Goal: Transaction & Acquisition: Subscribe to service/newsletter

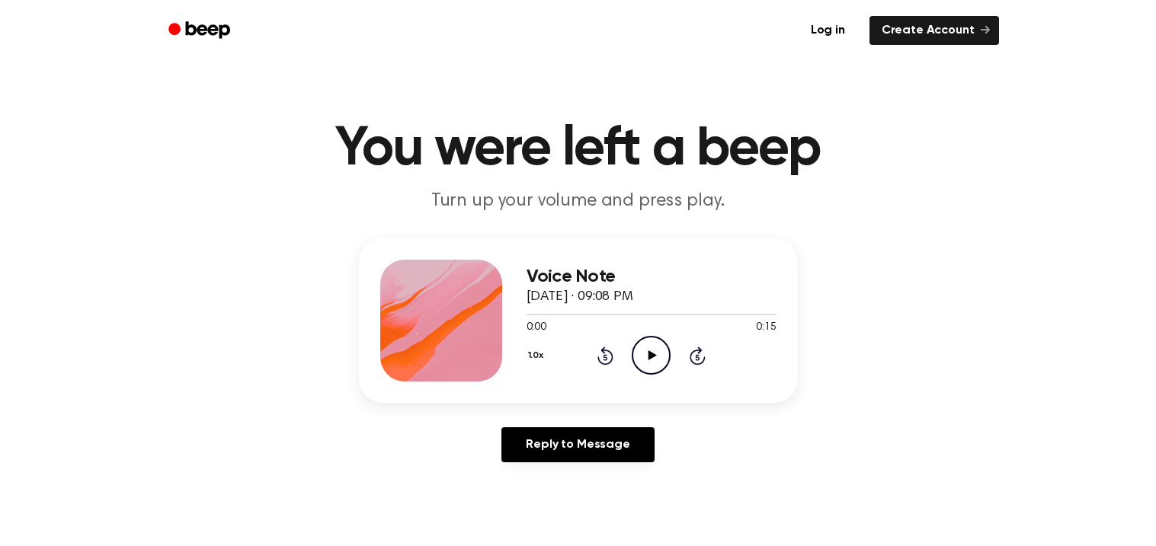
click at [639, 357] on icon "Play Audio" at bounding box center [651, 355] width 39 height 39
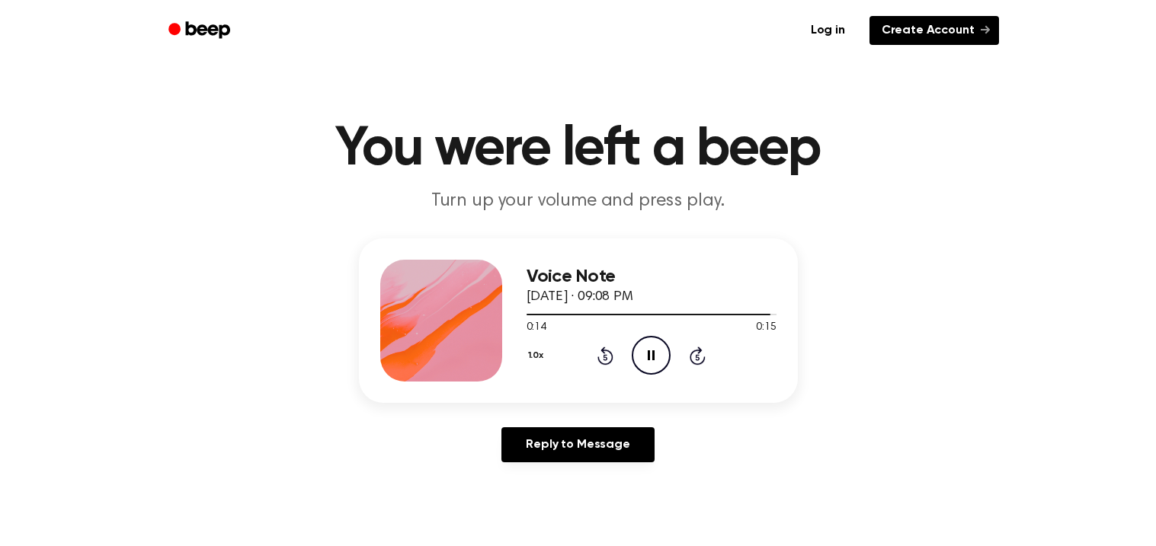
click at [948, 34] on link "Create Account" at bounding box center [935, 30] width 130 height 29
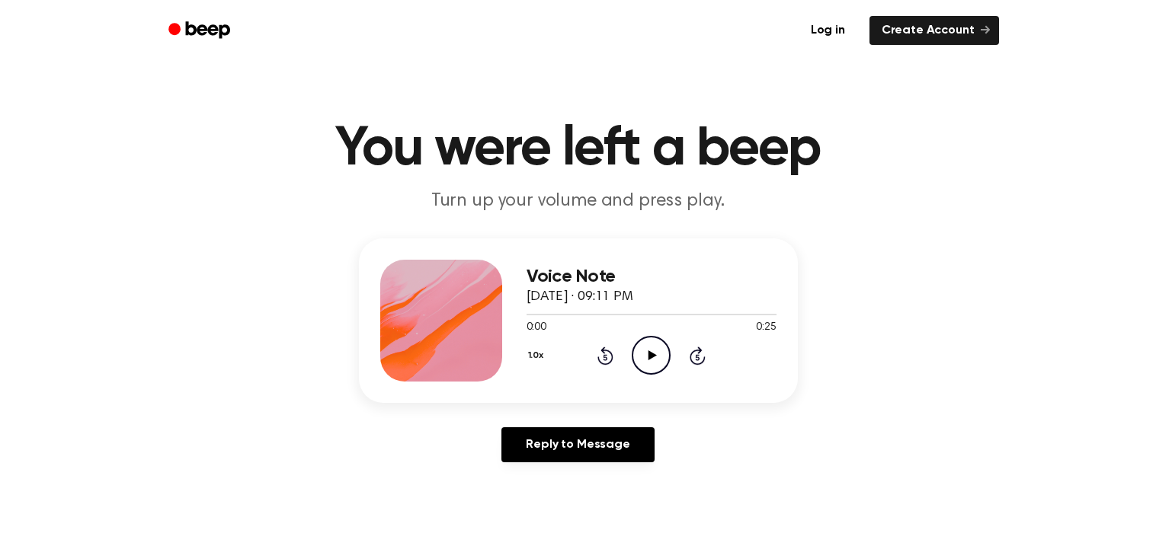
click at [649, 364] on icon "Play Audio" at bounding box center [651, 355] width 39 height 39
click at [635, 344] on circle at bounding box center [651, 355] width 37 height 37
click at [646, 351] on icon "Play Audio" at bounding box center [651, 355] width 39 height 39
